Goal: Book appointment/travel/reservation

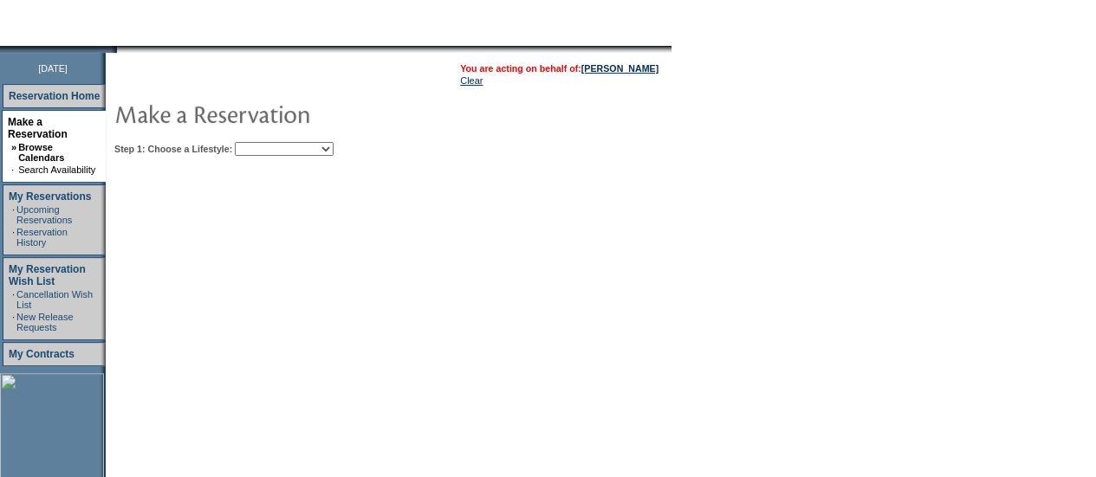
scroll to position [185, 0]
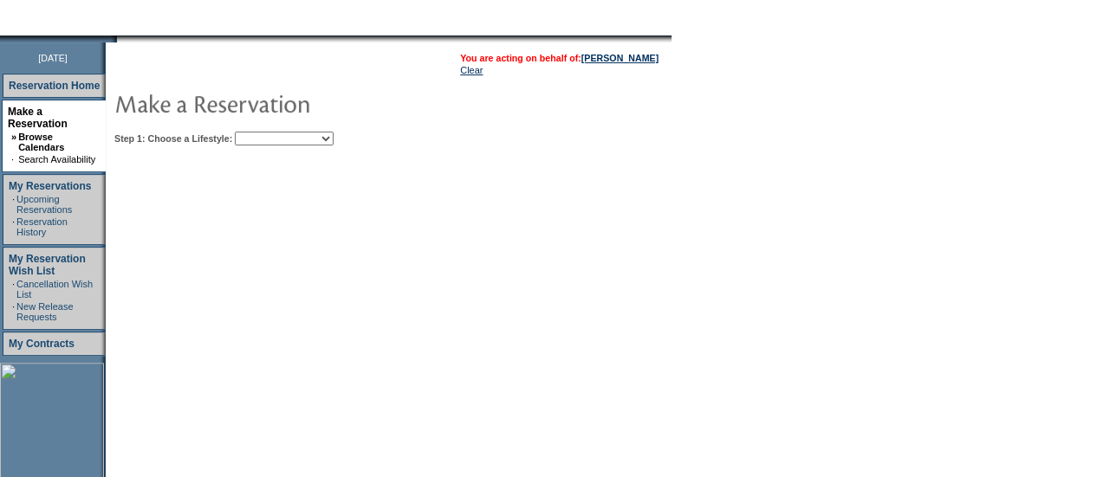
click at [312, 141] on select "Beach Leisure Metropolitan Mountain OIAL for Adventure OIAL for Couples OIAL fo…" at bounding box center [284, 139] width 99 height 14
select select "Leisure"
click at [264, 132] on select "Beach Leisure Metropolitan Mountain OIAL for Adventure OIAL for Couples OIAL fo…" at bounding box center [284, 139] width 99 height 14
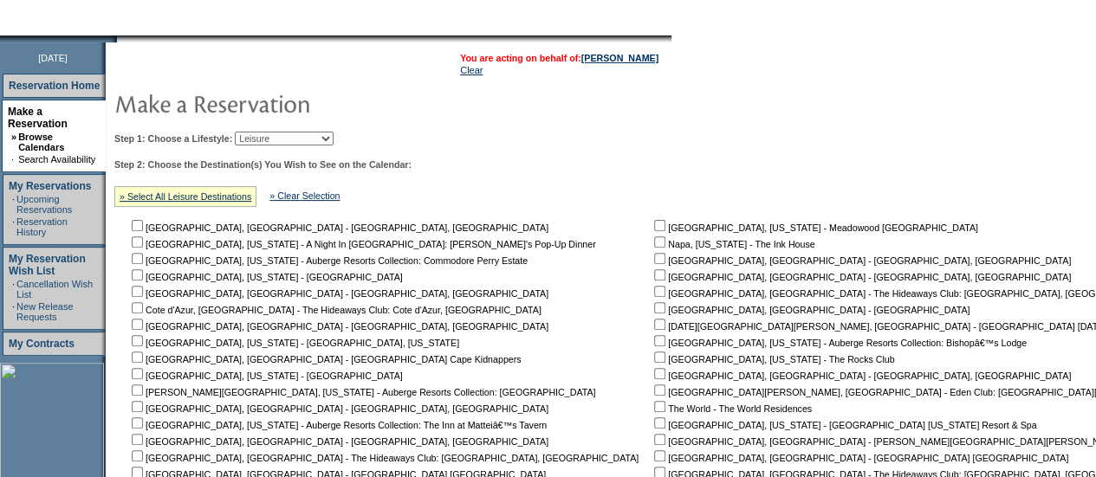
scroll to position [243, 0]
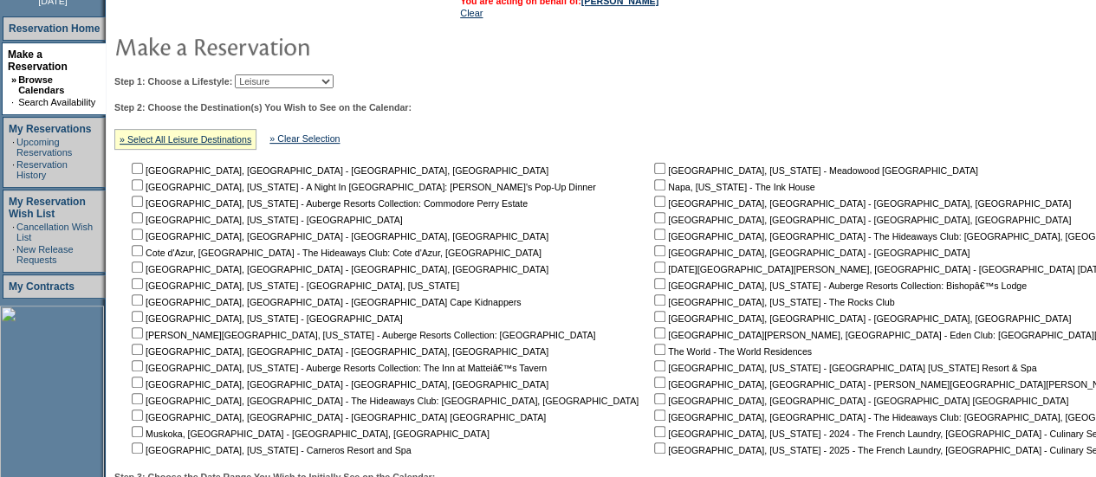
click at [654, 171] on input "checkbox" at bounding box center [659, 168] width 11 height 11
checkbox input "true"
click at [651, 176] on nobr "[GEOGRAPHIC_DATA], [US_STATE] - Meadowood [GEOGRAPHIC_DATA]" at bounding box center [815, 170] width 328 height 10
click at [654, 183] on input "checkbox" at bounding box center [659, 184] width 11 height 11
checkbox input "true"
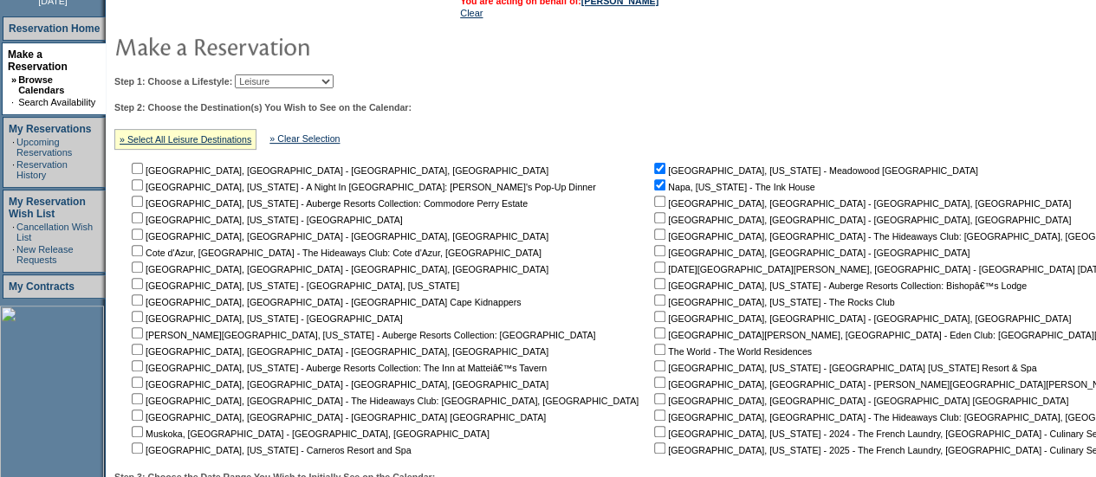
scroll to position [324, 0]
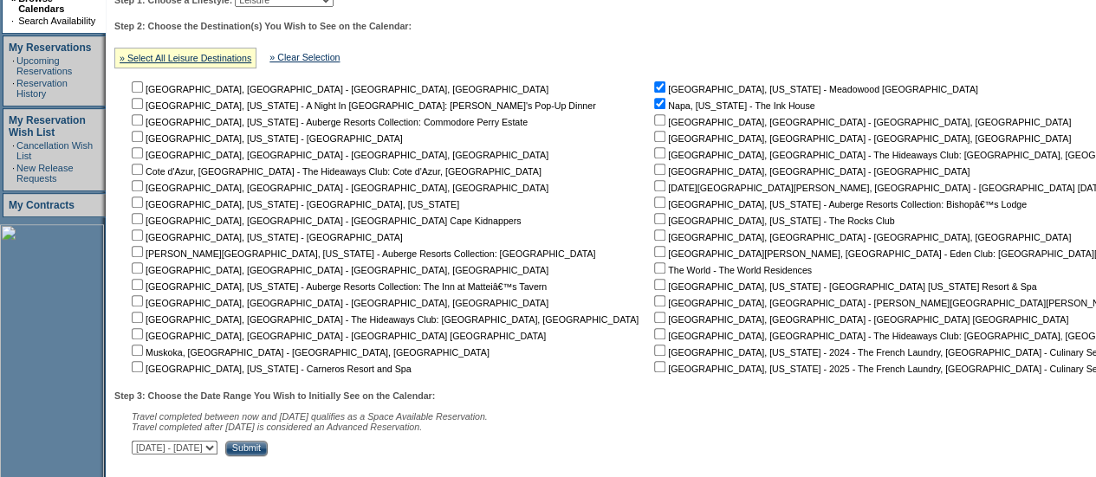
click at [152, 367] on nobr "[GEOGRAPHIC_DATA], [US_STATE] - Carneros Resort and Spa" at bounding box center [269, 369] width 283 height 10
click at [143, 363] on input "checkbox" at bounding box center [137, 366] width 11 height 11
checkbox input "true"
click at [268, 451] on input "Submit" at bounding box center [246, 449] width 42 height 16
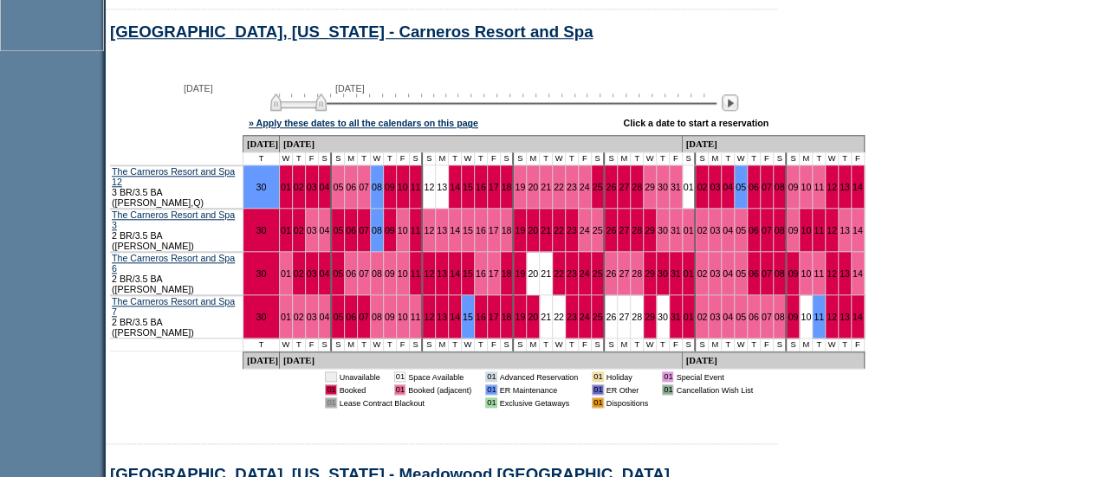
scroll to position [821, 0]
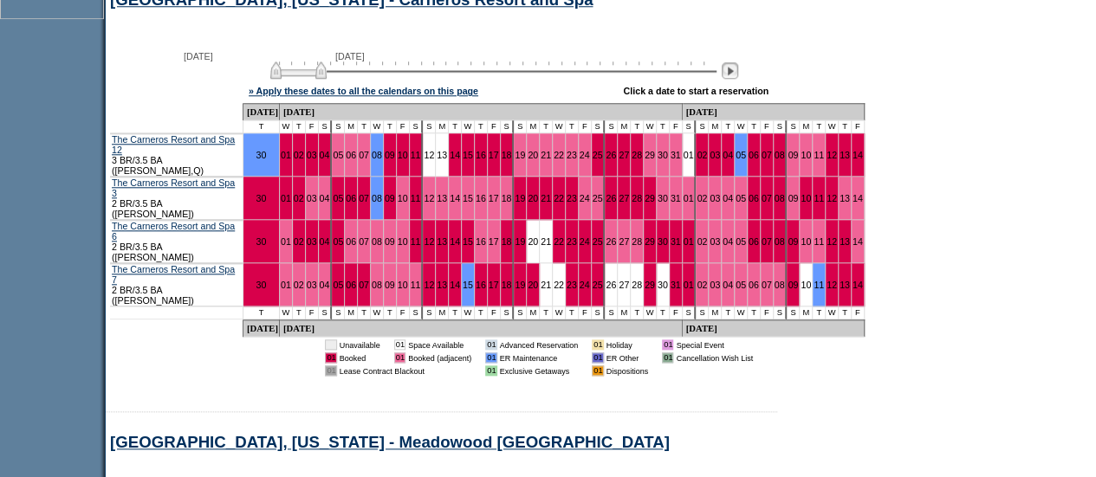
click at [738, 77] on img at bounding box center [730, 70] width 16 height 16
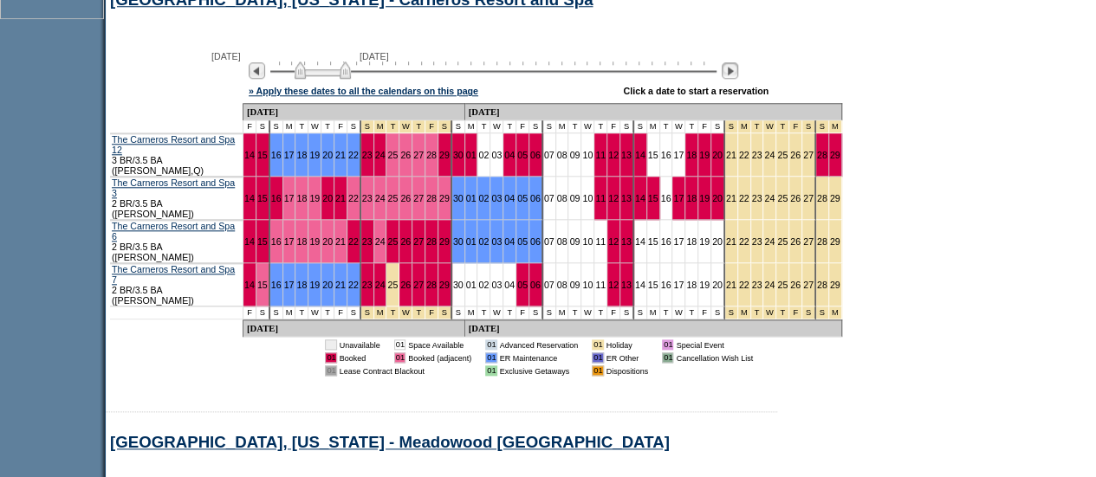
click at [738, 77] on img at bounding box center [730, 70] width 16 height 16
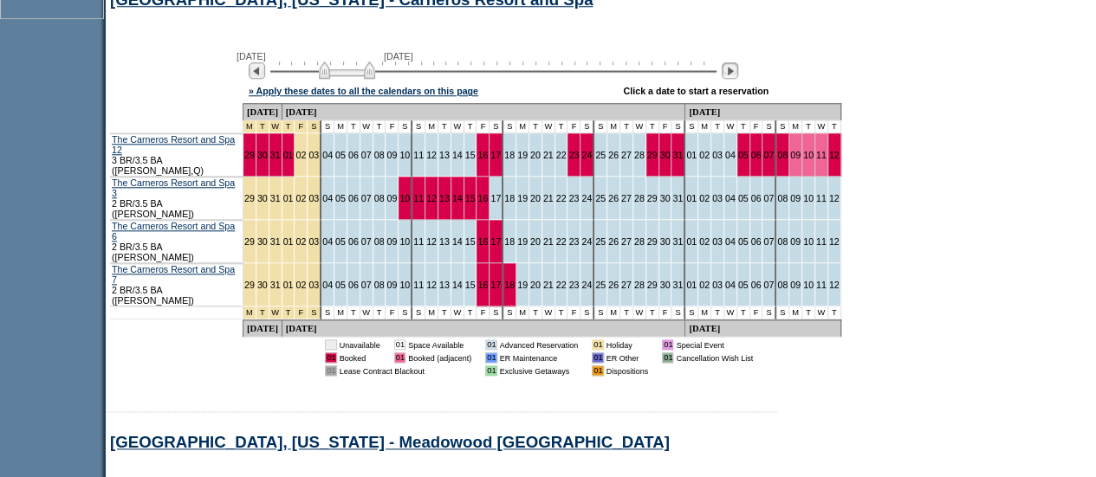
click at [738, 77] on img at bounding box center [730, 70] width 16 height 16
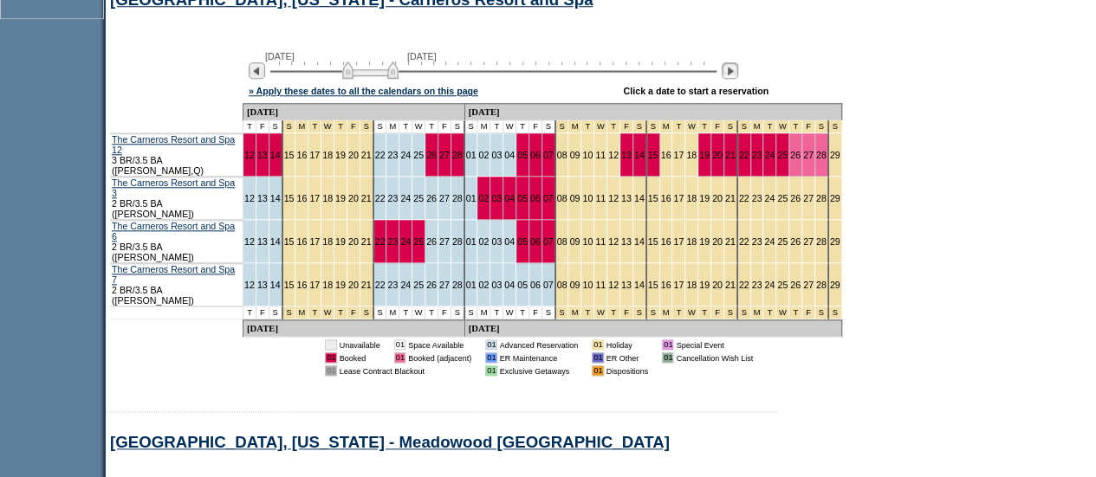
click at [738, 77] on img at bounding box center [730, 70] width 16 height 16
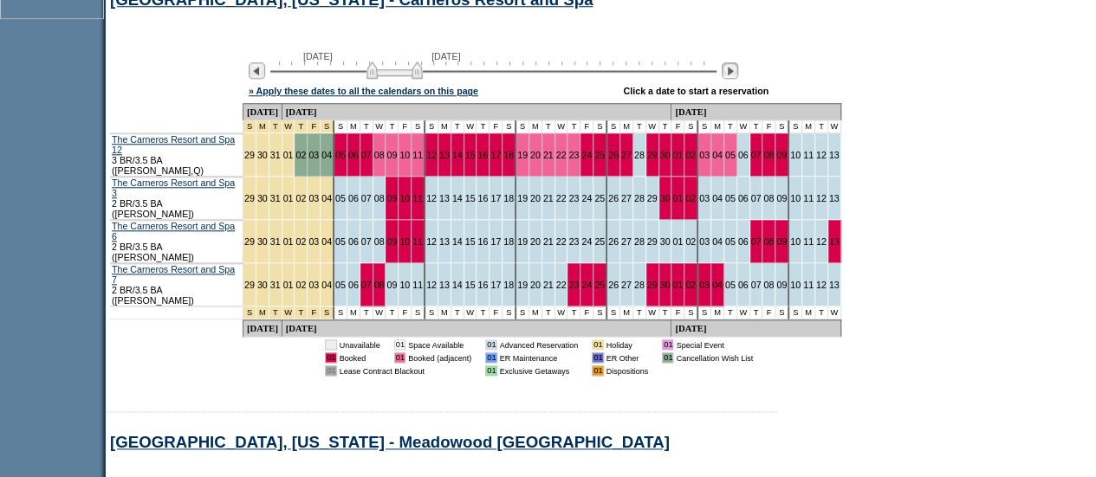
click at [738, 77] on img at bounding box center [730, 70] width 16 height 16
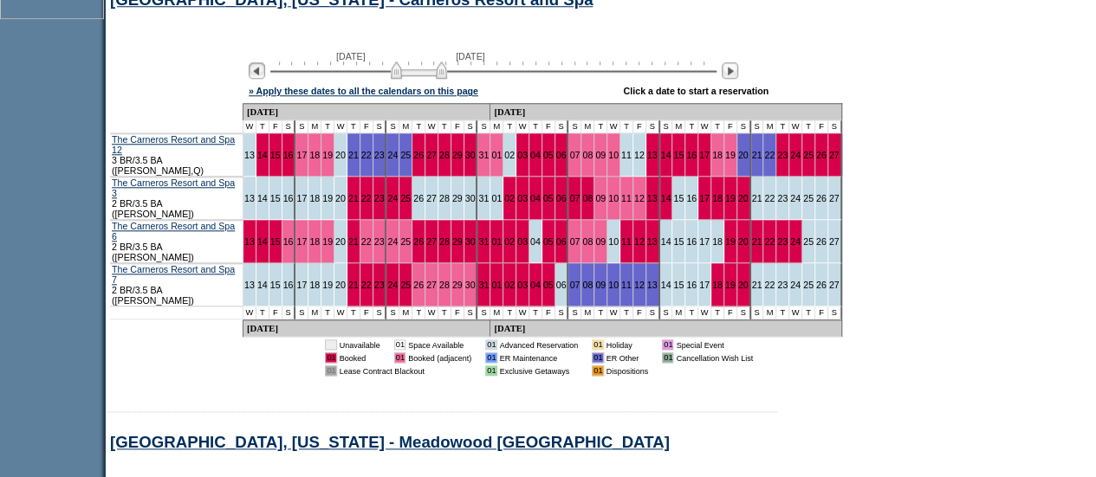
click at [265, 75] on img at bounding box center [257, 70] width 16 height 16
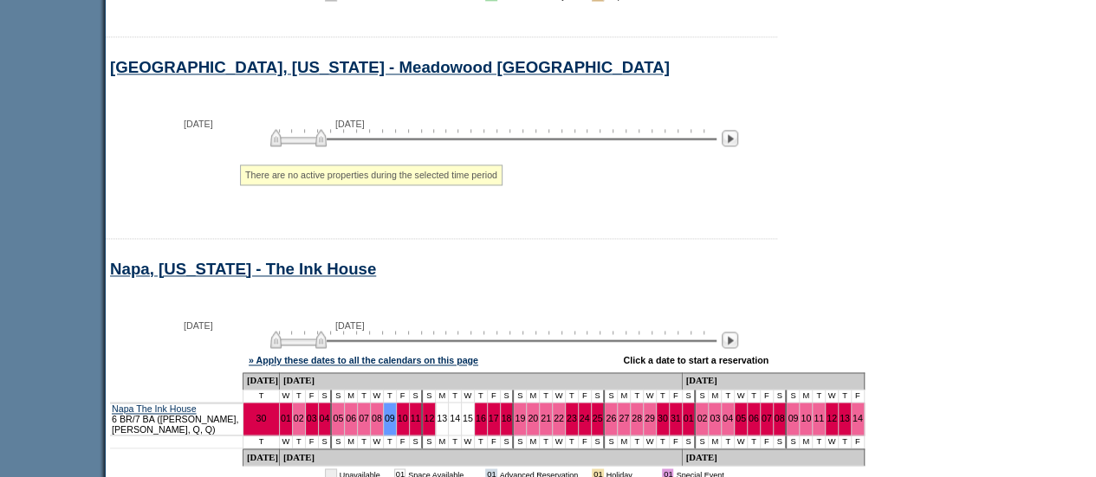
scroll to position [1194, 0]
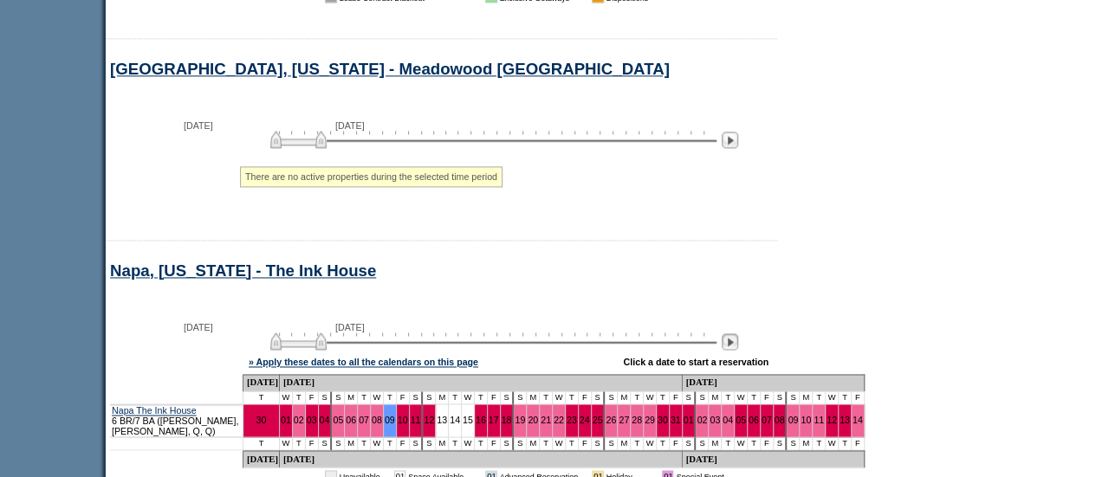
click at [738, 334] on img at bounding box center [730, 342] width 16 height 16
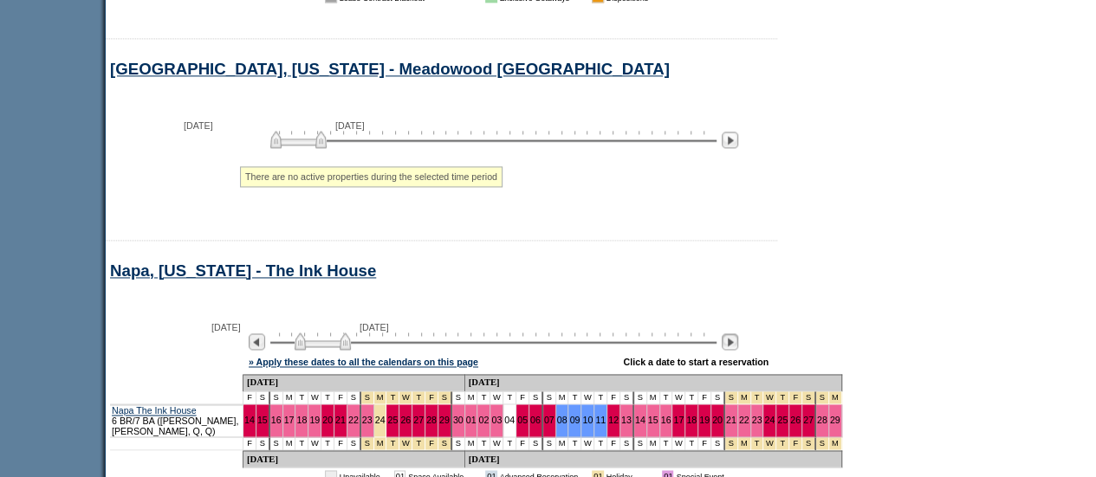
click at [738, 334] on img at bounding box center [730, 342] width 16 height 16
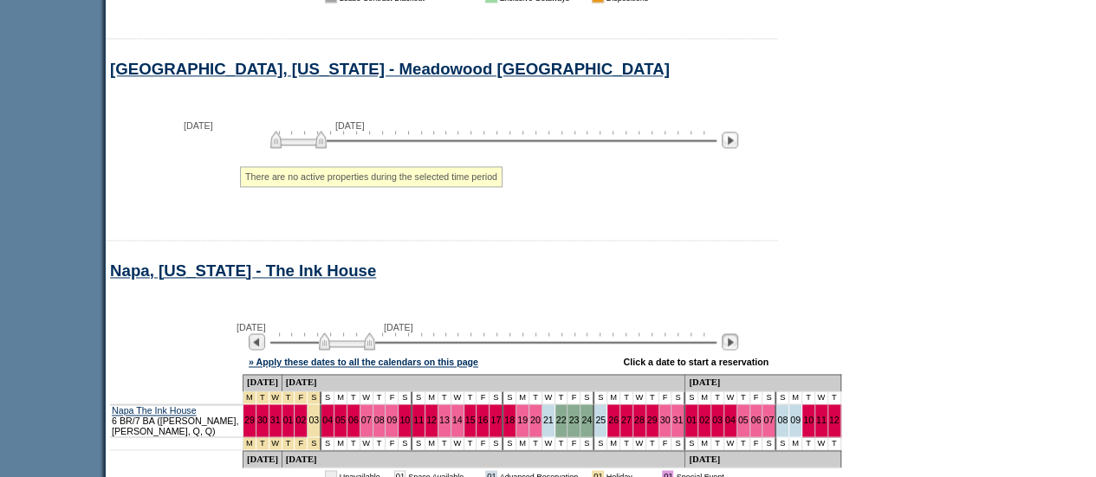
click at [738, 334] on img at bounding box center [730, 342] width 16 height 16
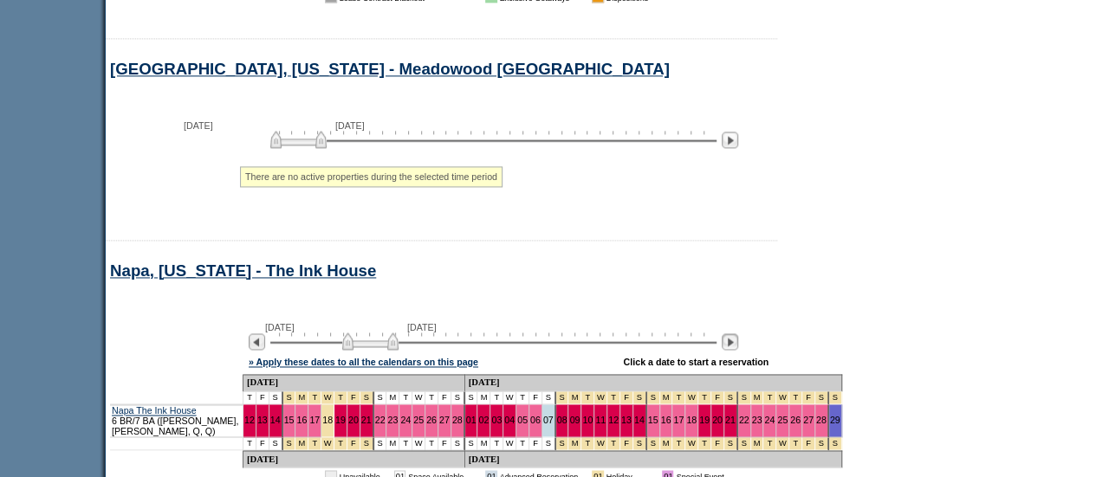
click at [738, 334] on img at bounding box center [730, 342] width 16 height 16
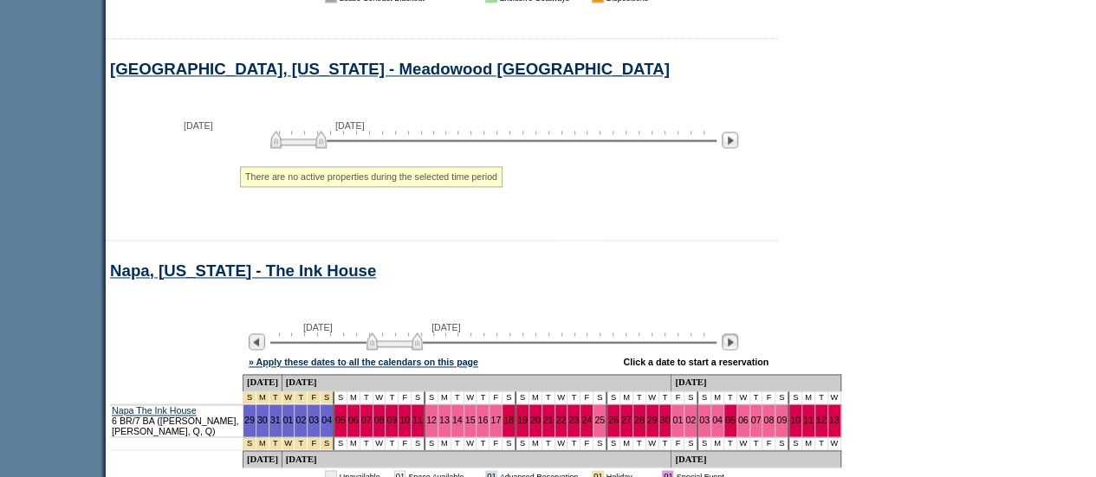
click at [738, 334] on img at bounding box center [730, 342] width 16 height 16
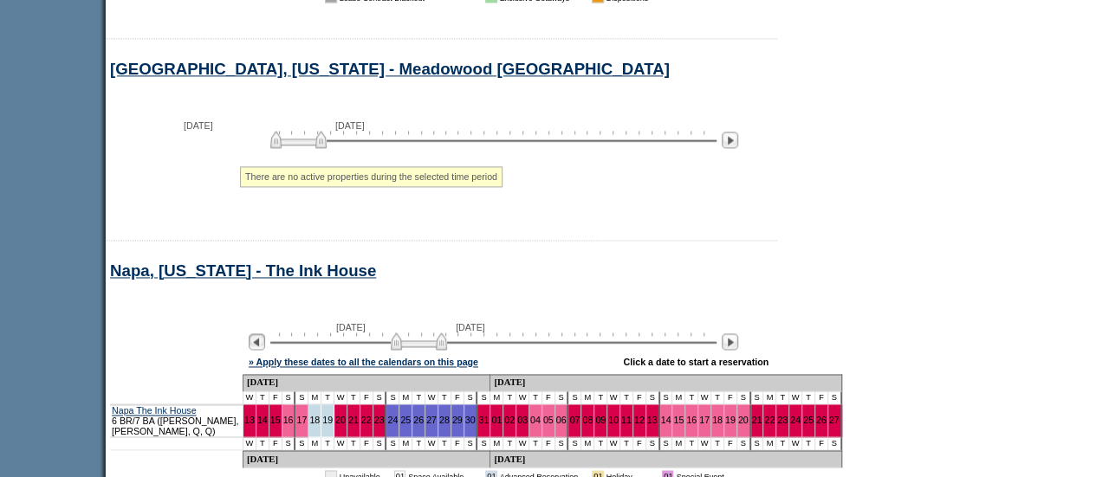
click at [263, 334] on img at bounding box center [257, 342] width 16 height 16
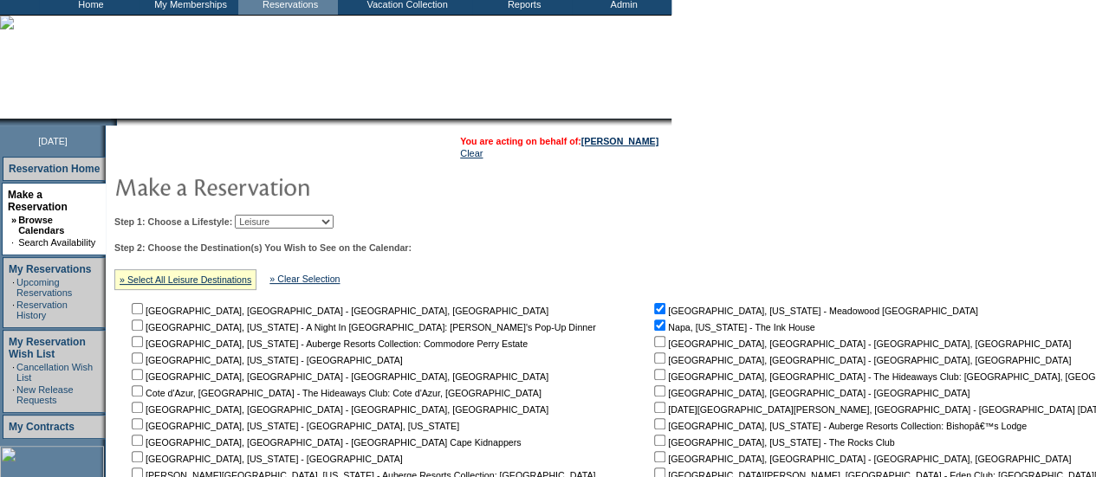
scroll to position [0, 0]
